Goal: Information Seeking & Learning: Learn about a topic

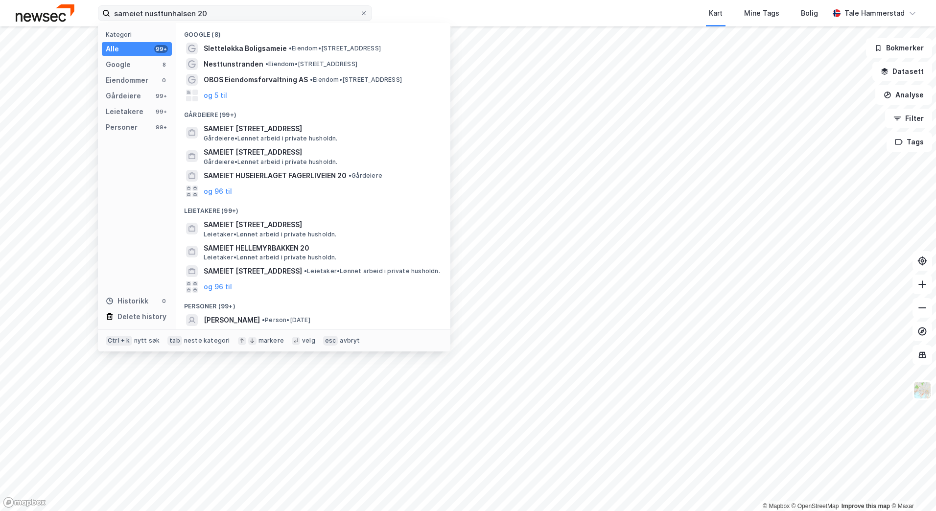
click at [150, 14] on input "sameiet nusttunhalsen 20" at bounding box center [235, 13] width 250 height 15
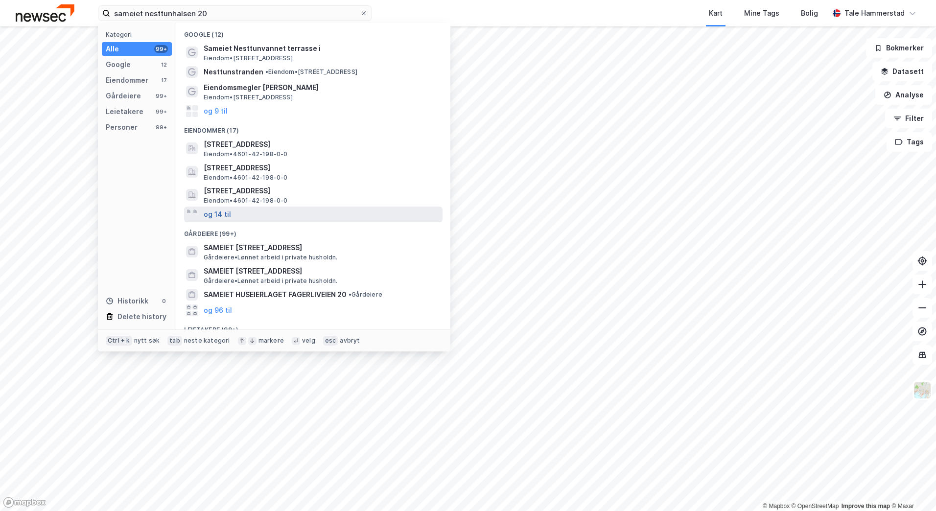
type input "sameiet nesttunhalsen 20"
click at [219, 216] on button "og 14 til" at bounding box center [217, 215] width 27 height 12
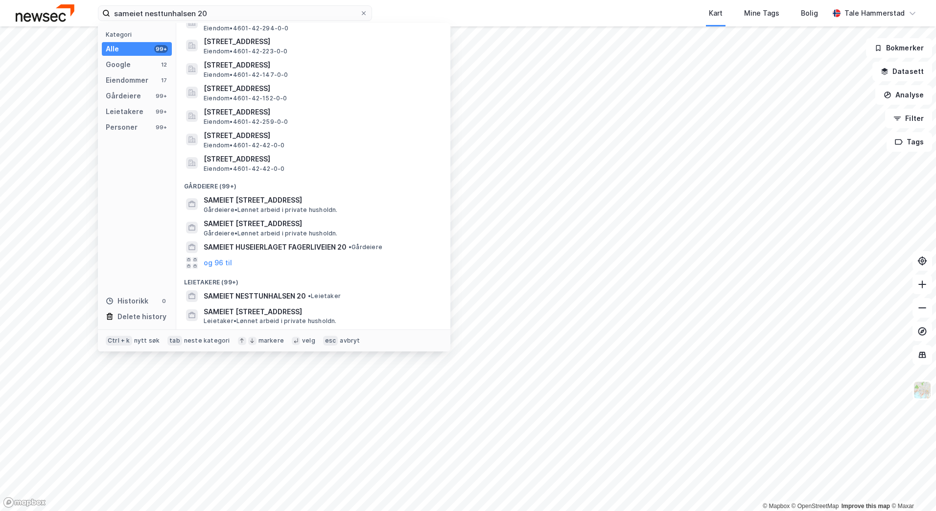
scroll to position [392, 0]
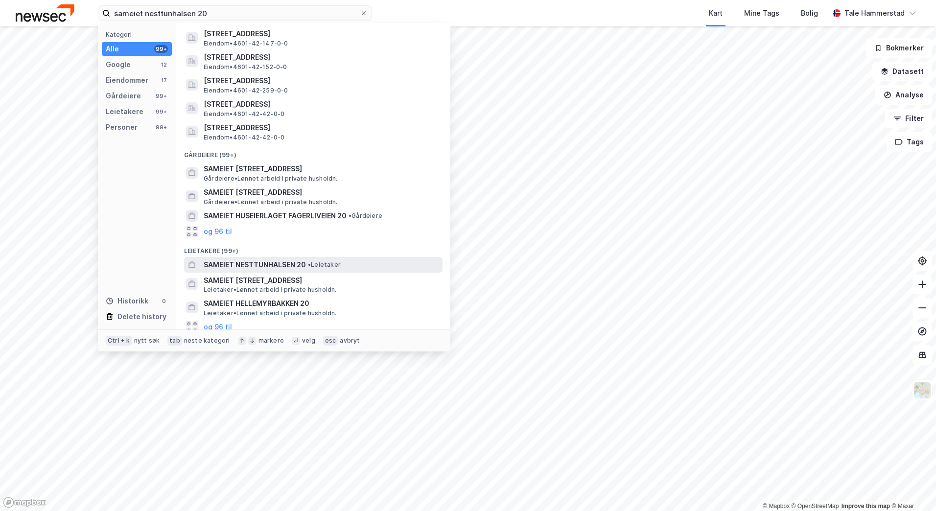
click at [232, 266] on span "SAMEIET NESTTUNHALSEN 20" at bounding box center [255, 265] width 102 height 12
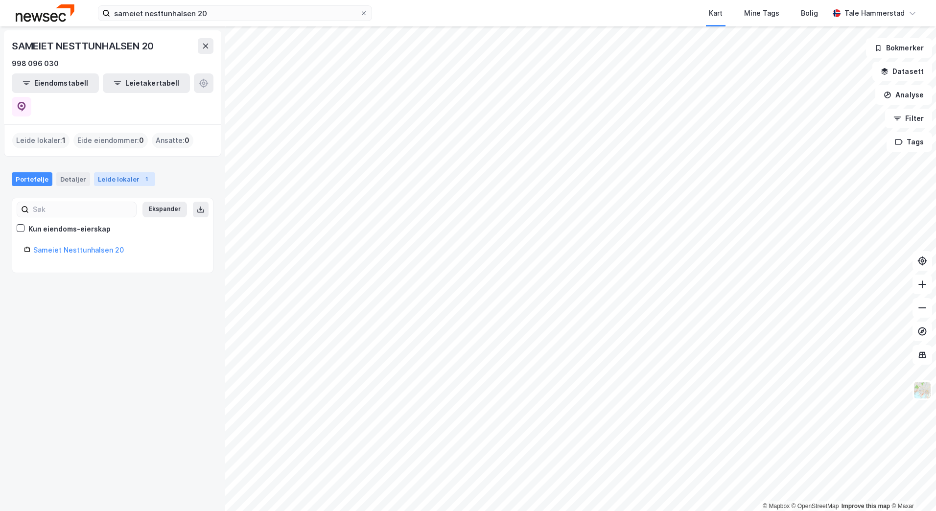
click at [109, 172] on div "Leide lokaler 1" at bounding box center [124, 179] width 61 height 14
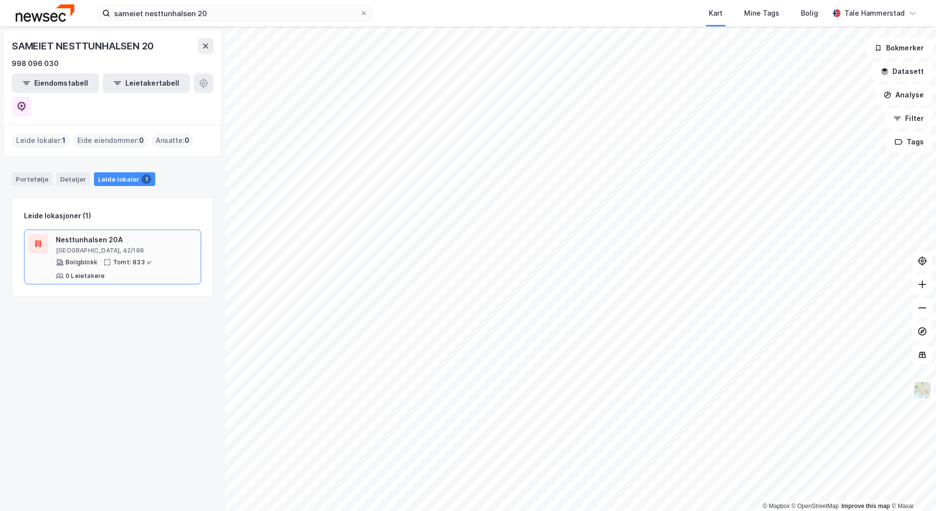
click at [117, 234] on div "Nesttunhalsen 20A" at bounding box center [126, 240] width 141 height 12
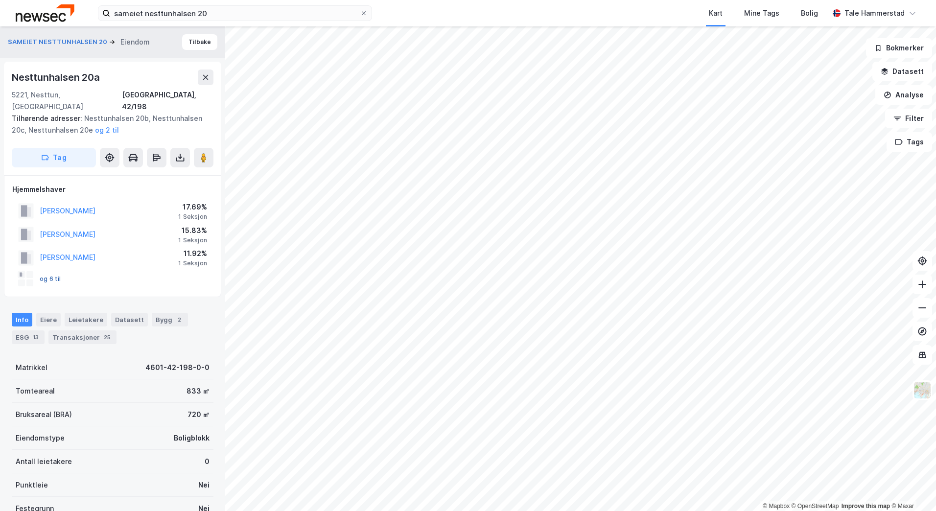
click at [0, 0] on button "og 6 til" at bounding box center [0, 0] width 0 height 0
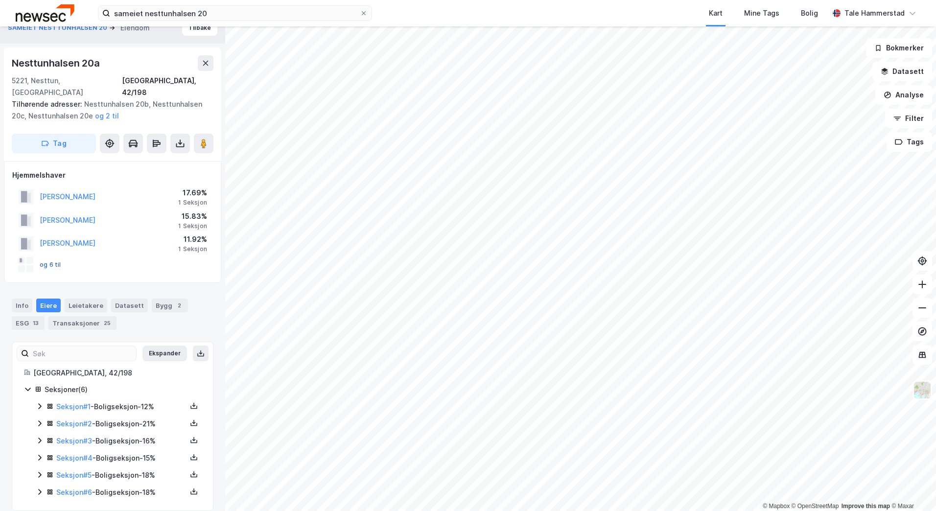
click at [0, 0] on button "og 6 til" at bounding box center [0, 0] width 0 height 0
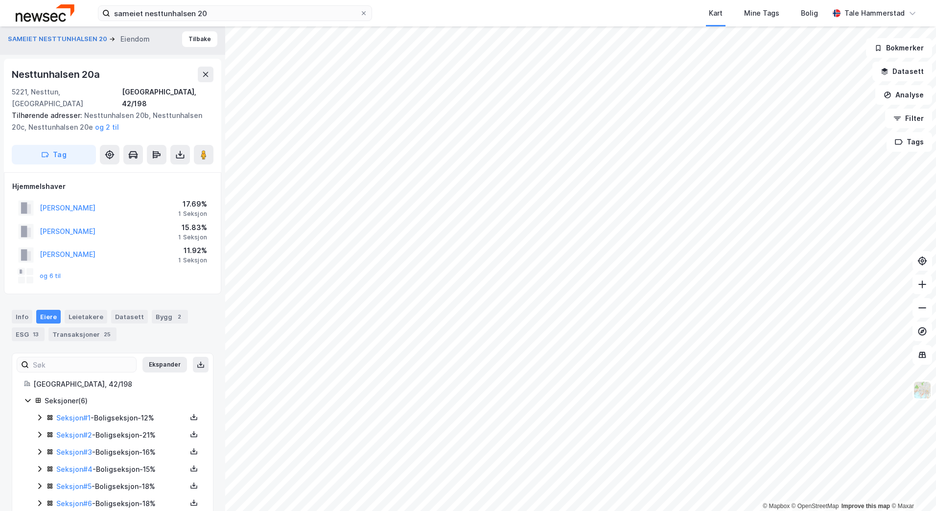
scroll to position [0, 0]
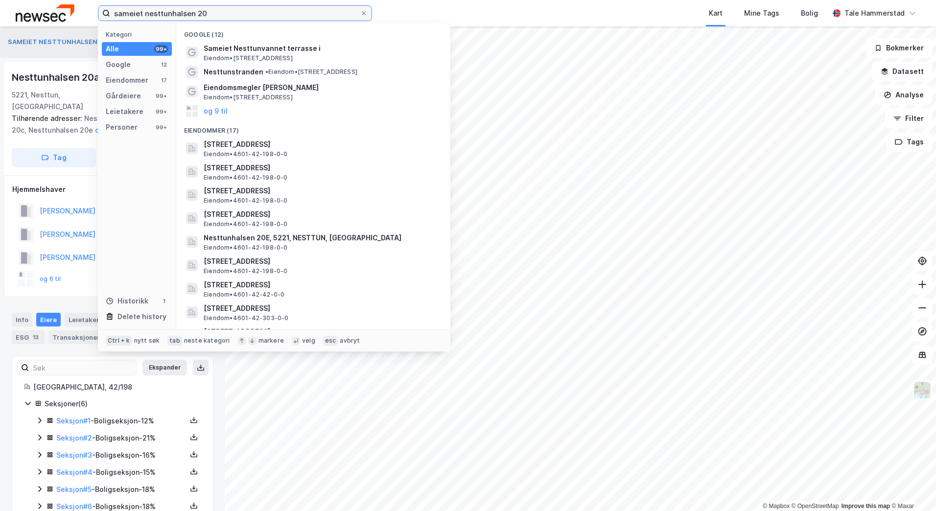
click at [265, 18] on input "sameiet nesttunhalsen 20" at bounding box center [235, 13] width 250 height 15
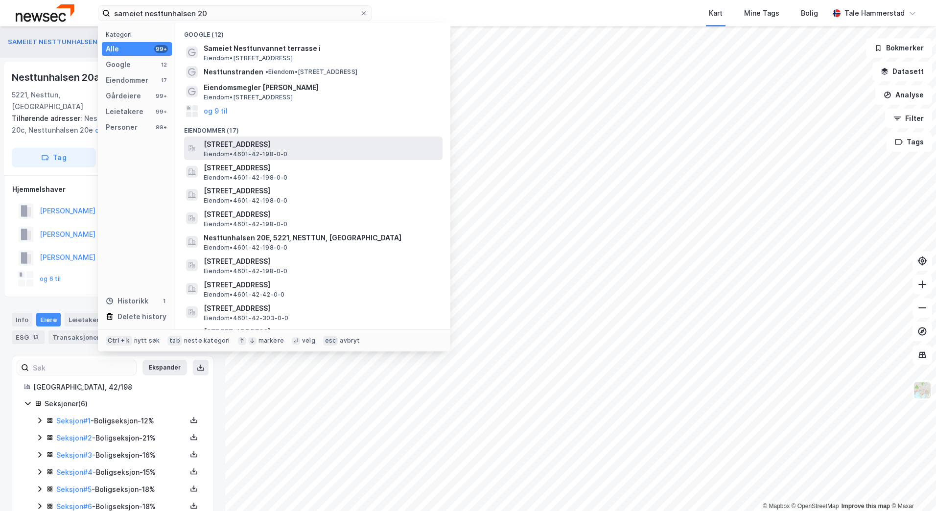
click at [267, 149] on span "[STREET_ADDRESS]" at bounding box center [321, 145] width 235 height 12
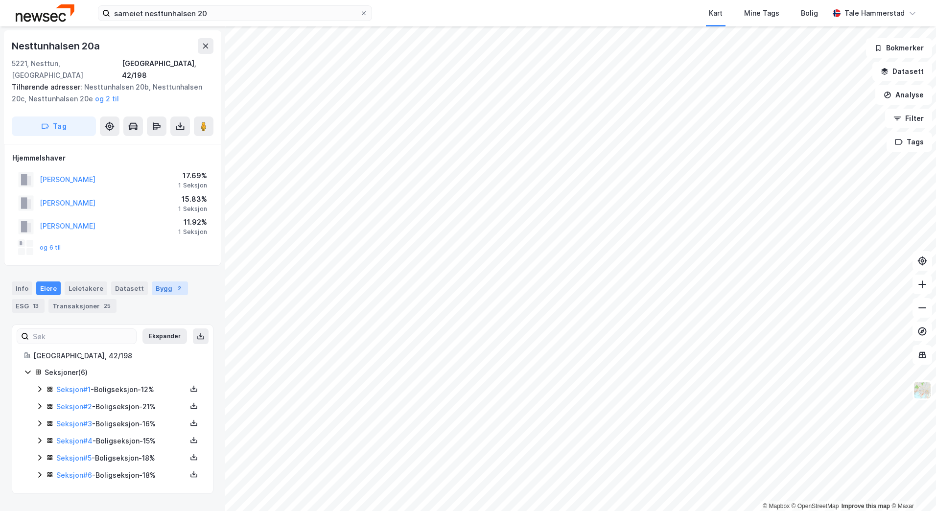
click at [165, 281] on div "Bygg 2" at bounding box center [170, 288] width 36 height 14
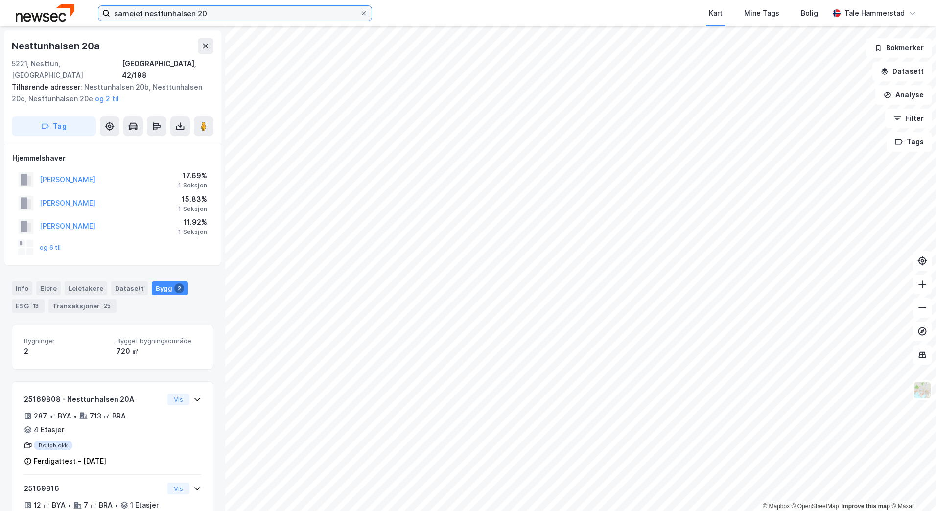
click at [223, 16] on input "sameiet nesttunhalsen 20" at bounding box center [235, 13] width 250 height 15
